Goal: Navigation & Orientation: Understand site structure

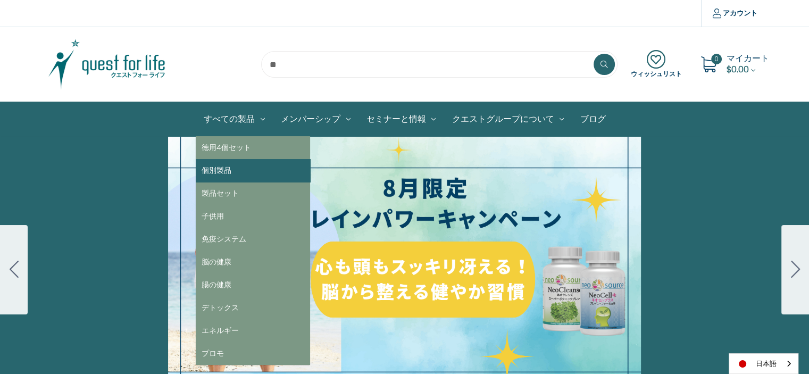
click at [249, 171] on link "個別製品" at bounding box center [253, 170] width 114 height 23
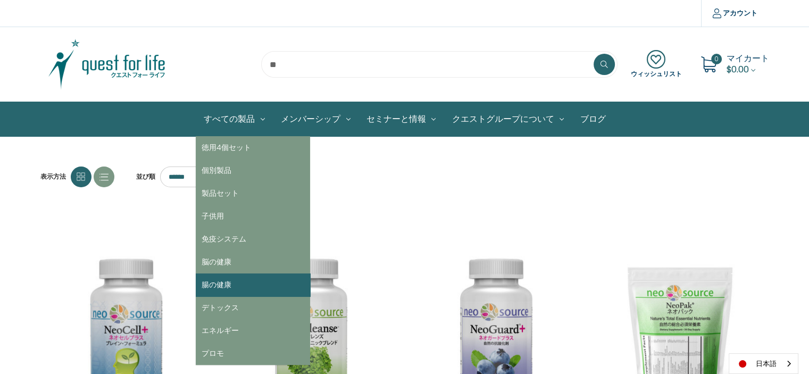
click at [237, 279] on link "腸の健康" at bounding box center [253, 284] width 114 height 23
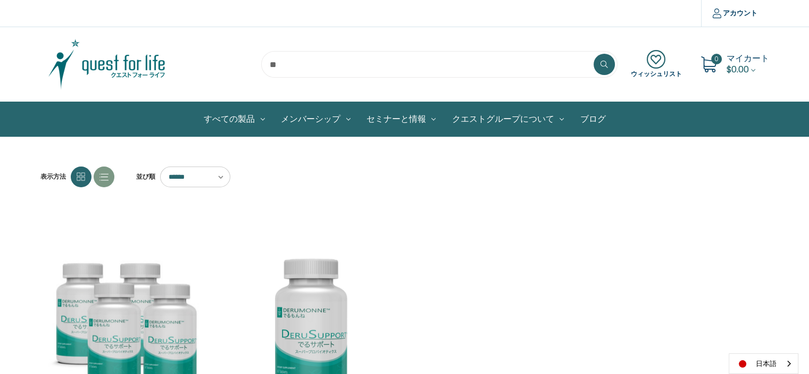
click at [295, 6] on div "比較する アカウント ログイン 登録" at bounding box center [404, 13] width 745 height 27
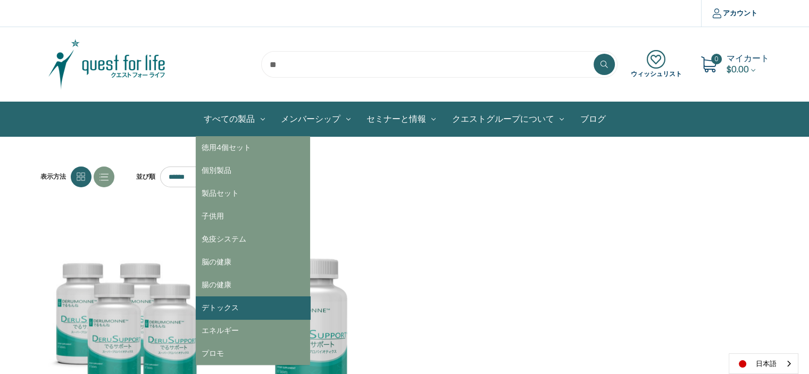
click at [253, 306] on link "デトックス" at bounding box center [253, 307] width 114 height 23
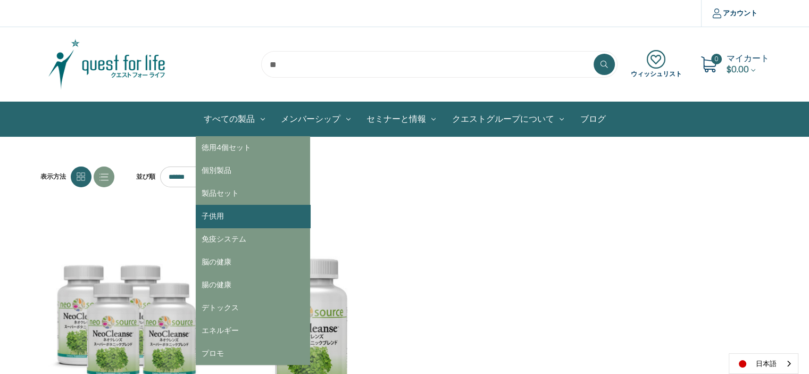
click at [238, 215] on link "子供用" at bounding box center [253, 216] width 114 height 23
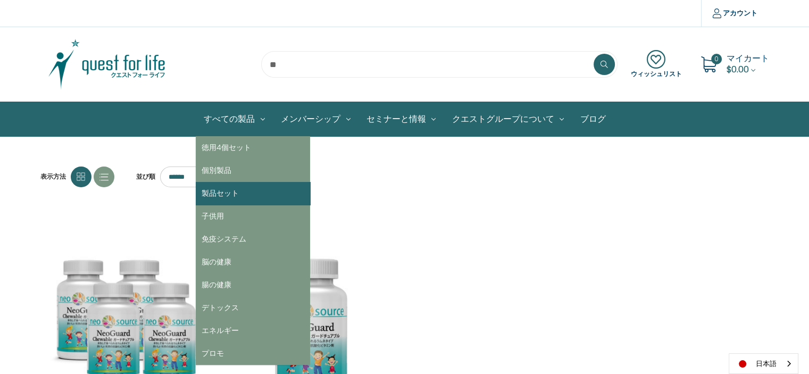
click at [239, 190] on link "製品セット" at bounding box center [253, 193] width 114 height 23
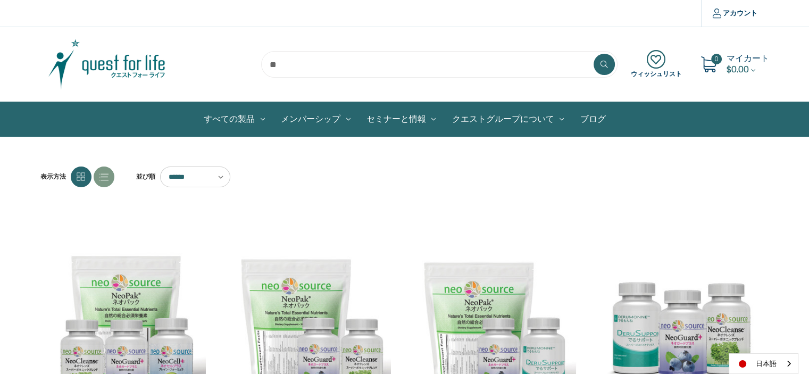
click at [162, 126] on nav "すべての製品 徳用4個セット 個別製品 製品セット 子供用 免疫システム 脳の健康 腸の健康 デトックス エネルギー プロモ メンバーシップ 送料" at bounding box center [404, 119] width 729 height 34
